Goal: Information Seeking & Learning: Compare options

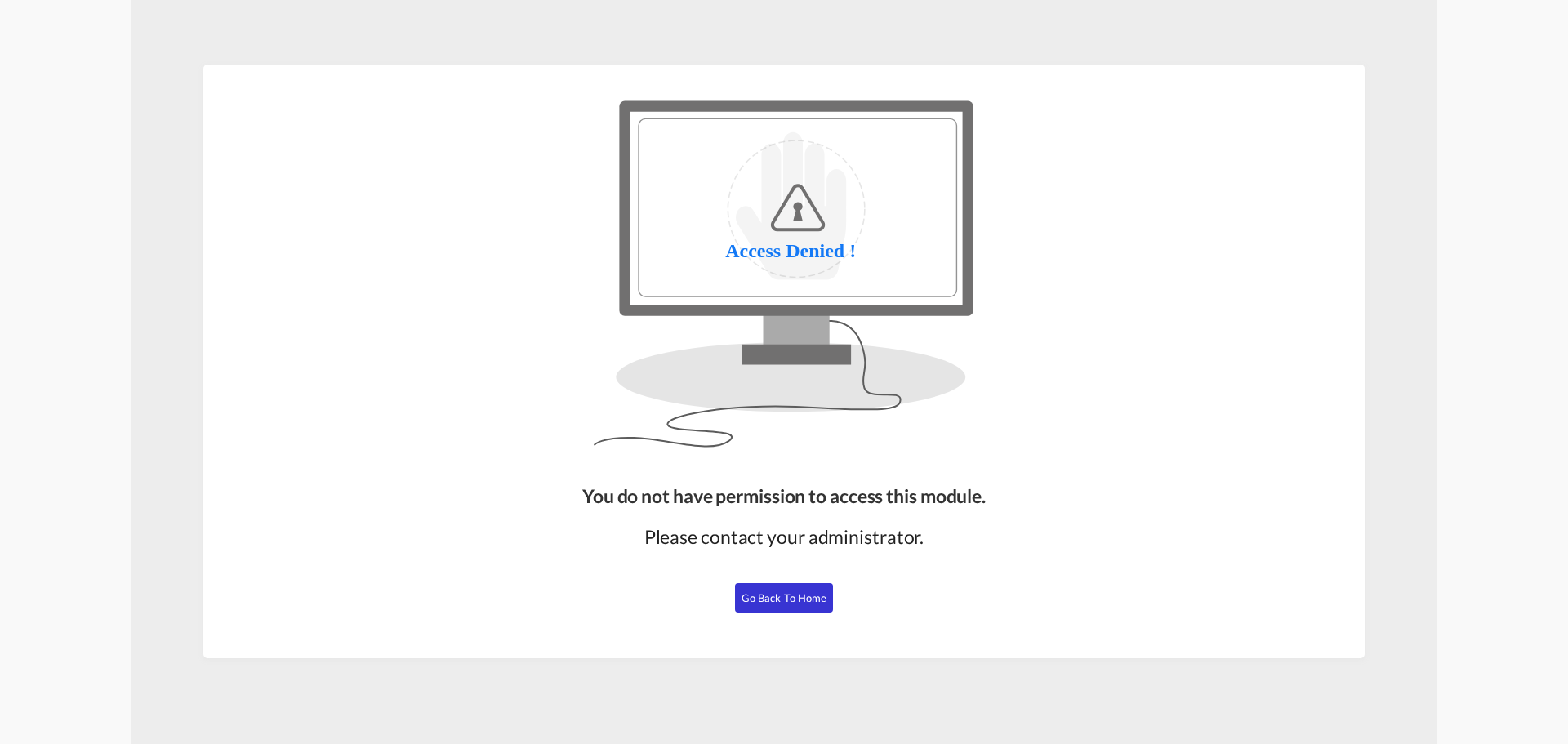
click at [794, 604] on span "Go Back to Home" at bounding box center [784, 597] width 86 height 13
click at [771, 591] on span "Go Back to Home" at bounding box center [784, 597] width 86 height 13
click at [795, 606] on button "Go Back to Home" at bounding box center [783, 598] width 98 height 30
